Goal: Information Seeking & Learning: Check status

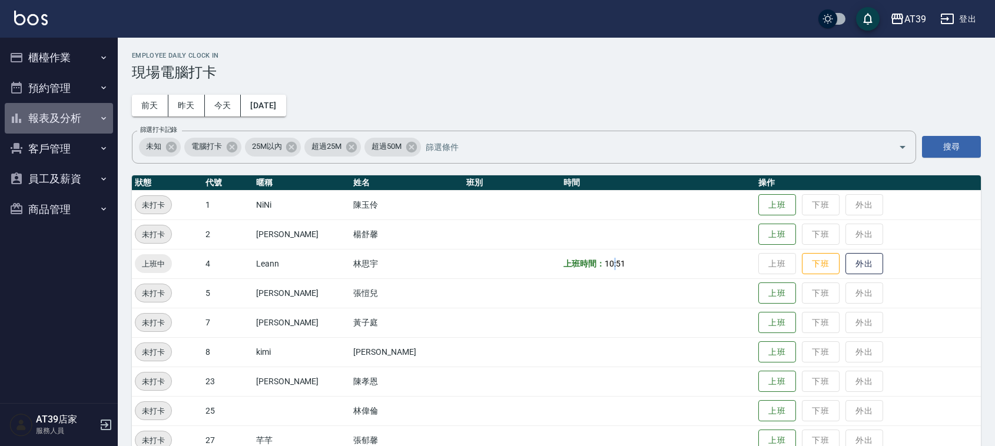
click at [69, 110] on button "報表及分析" at bounding box center [59, 118] width 108 height 31
click at [74, 114] on button "報表及分析" at bounding box center [59, 118] width 108 height 31
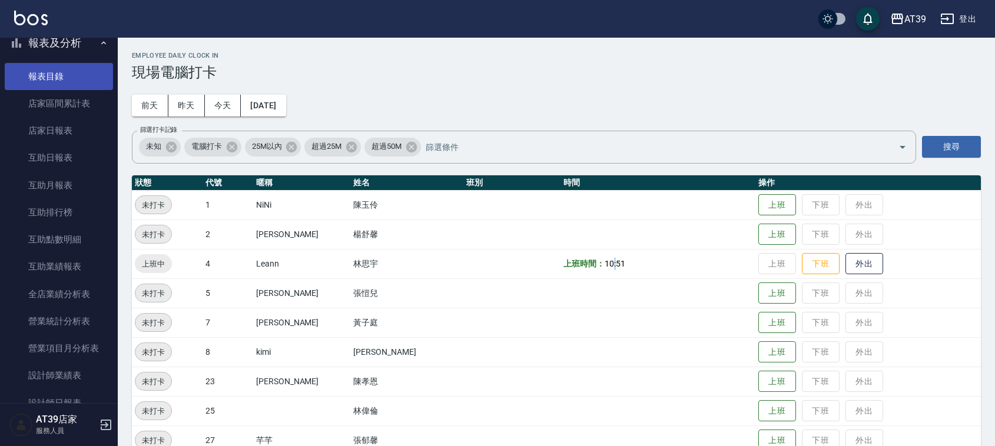
scroll to position [147, 0]
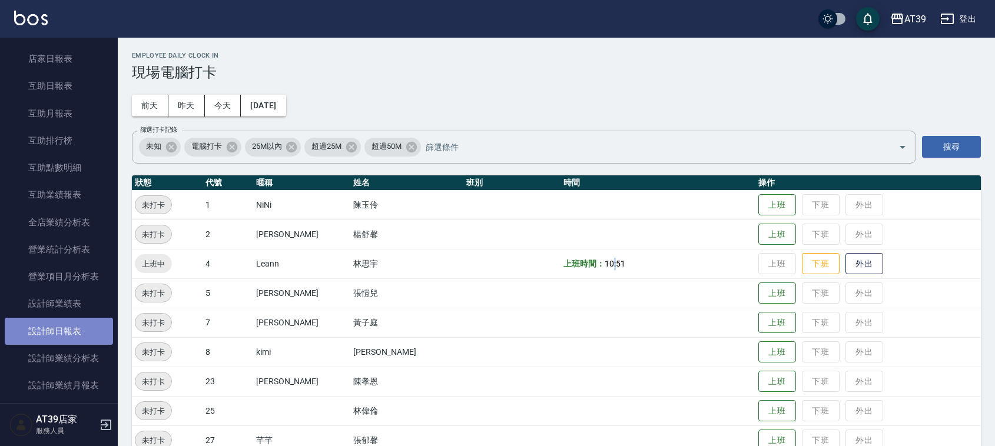
click at [89, 321] on link "設計師日報表" at bounding box center [59, 331] width 108 height 27
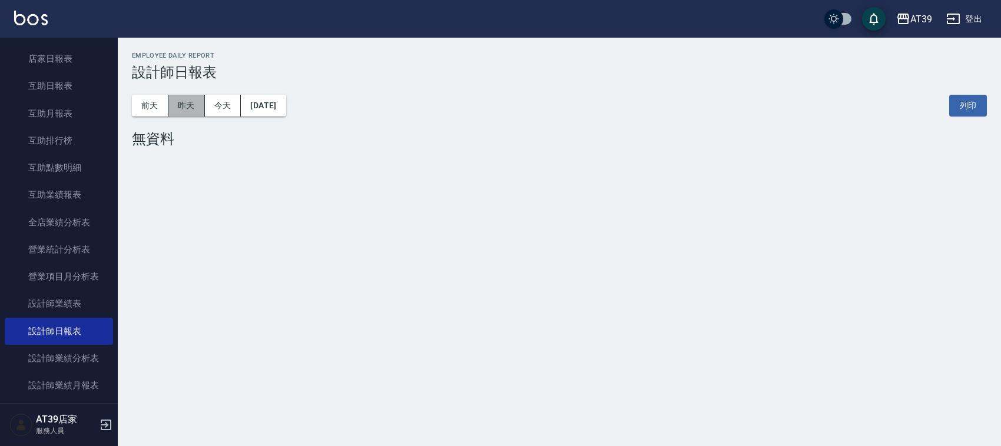
click at [194, 110] on button "昨天" at bounding box center [186, 106] width 37 height 22
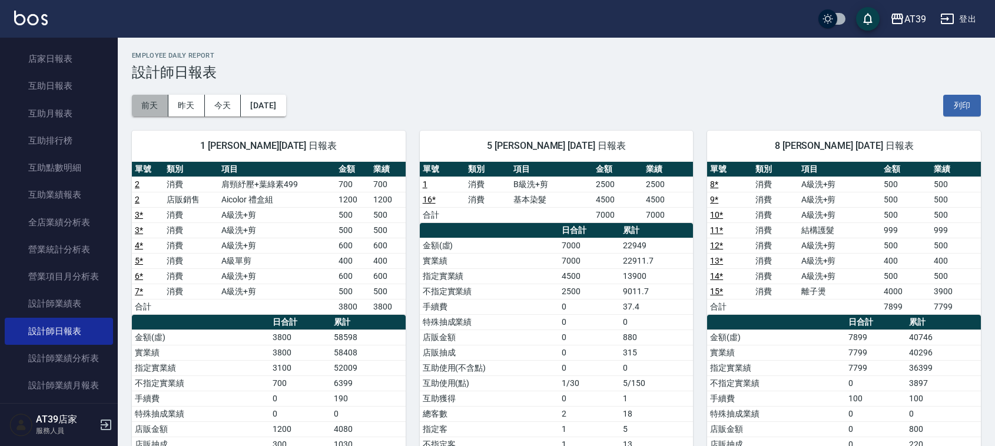
click at [154, 107] on button "前天" at bounding box center [150, 106] width 37 height 22
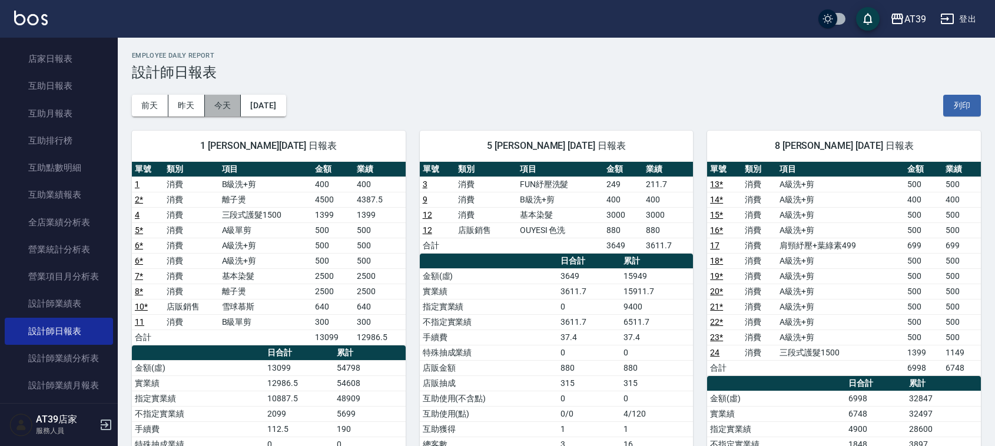
click at [233, 108] on button "今天" at bounding box center [223, 106] width 37 height 22
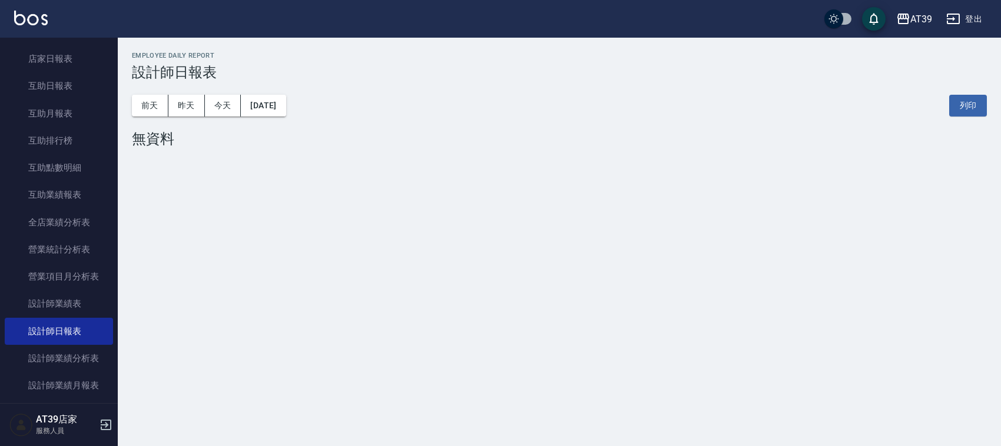
click at [18, 15] on img at bounding box center [31, 18] width 34 height 15
